Goal: Task Accomplishment & Management: Manage account settings

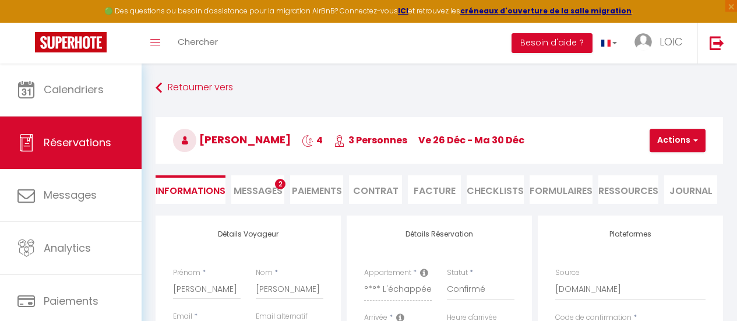
select select
select select "26826"
select select
select select "1"
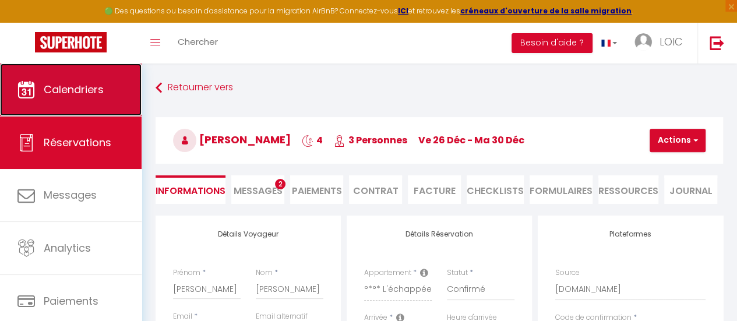
click at [70, 82] on span "Calendriers" at bounding box center [74, 89] width 60 height 15
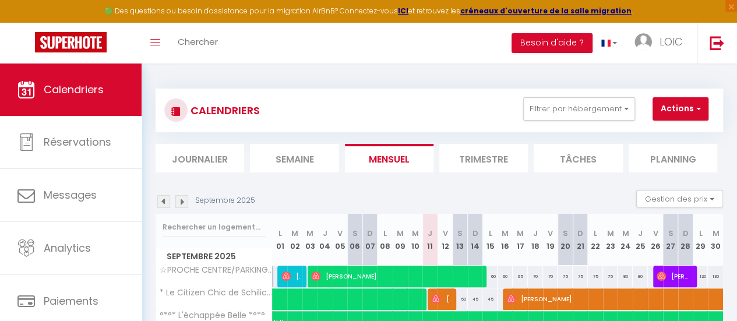
scroll to position [113, 0]
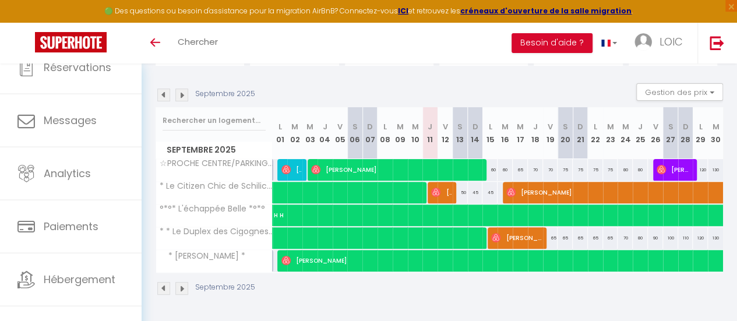
click at [184, 89] on img at bounding box center [181, 95] width 13 height 13
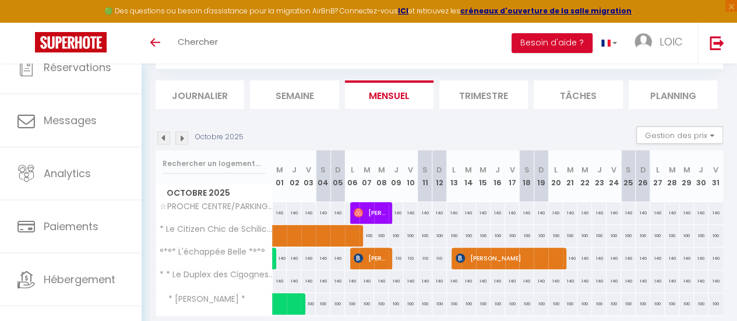
scroll to position [113, 0]
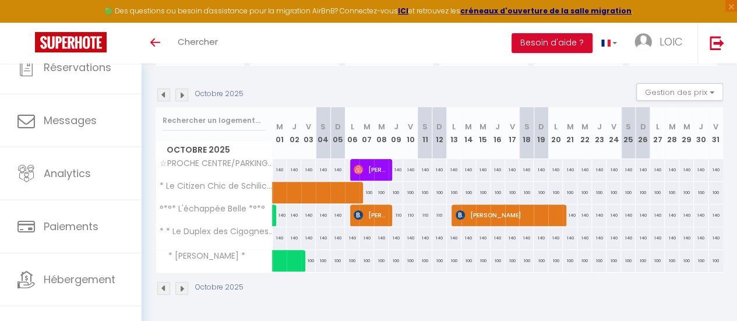
click at [165, 89] on img at bounding box center [163, 95] width 13 height 13
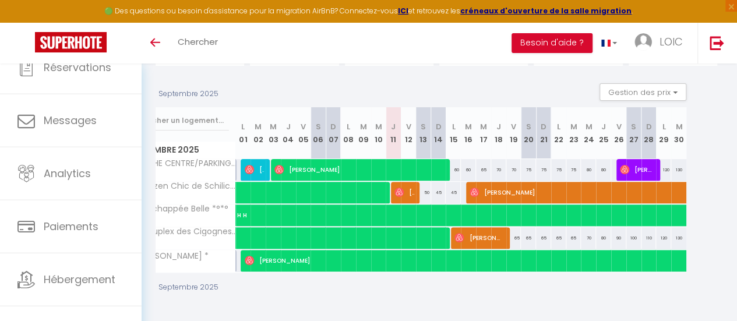
scroll to position [0, 37]
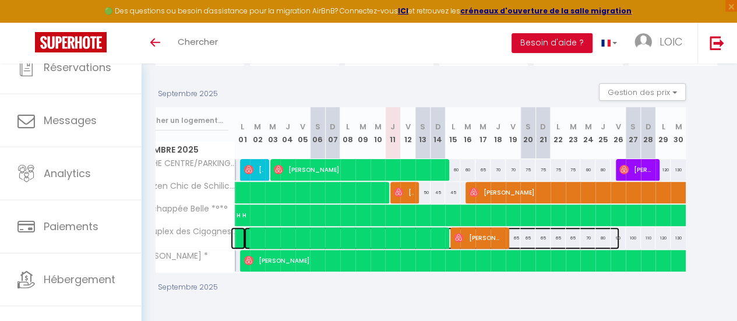
click at [510, 231] on span at bounding box center [431, 238] width 375 height 22
select select "OK"
select select "0"
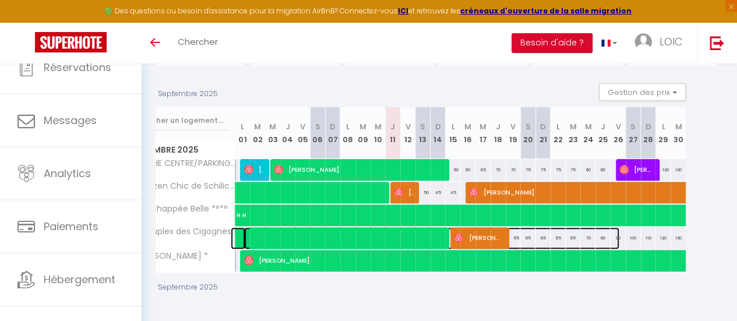
select select "1"
select select
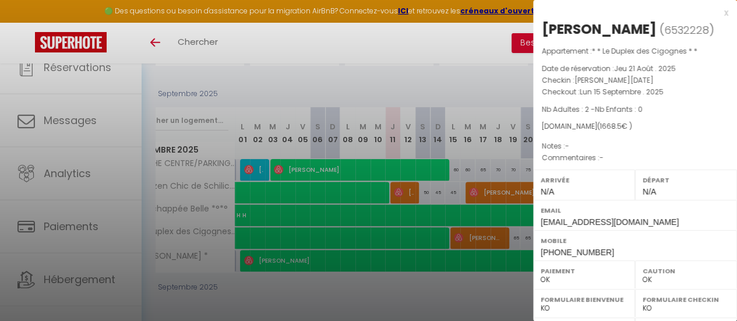
click at [357, 31] on div at bounding box center [368, 160] width 737 height 321
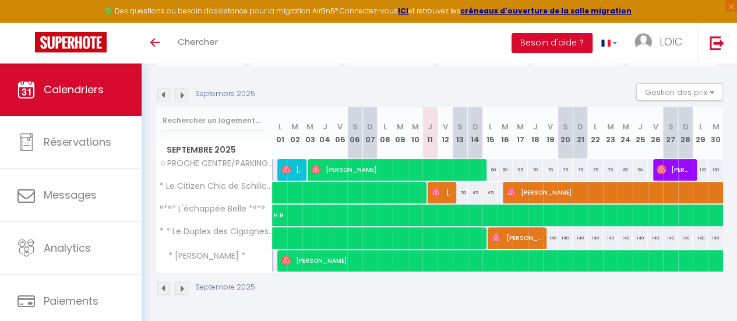
click at [183, 89] on img at bounding box center [181, 95] width 13 height 13
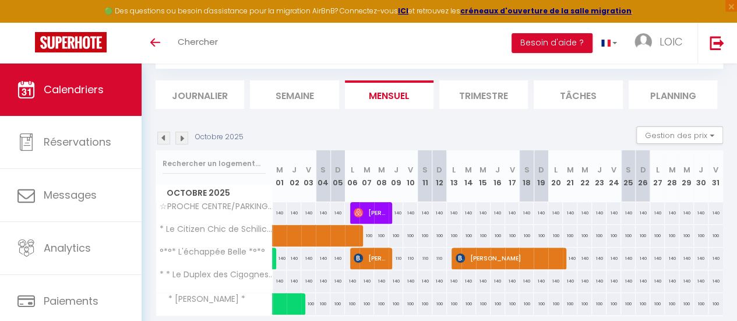
scroll to position [113, 0]
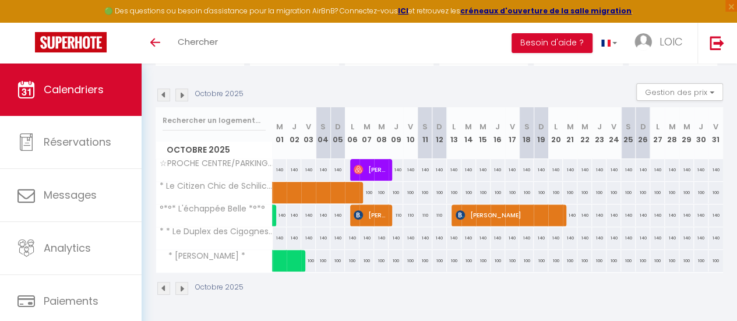
drag, startPoint x: 161, startPoint y: 89, endPoint x: 420, endPoint y: 2, distance: 273.2
click at [161, 89] on img at bounding box center [163, 95] width 13 height 13
